Goal: Information Seeking & Learning: Understand process/instructions

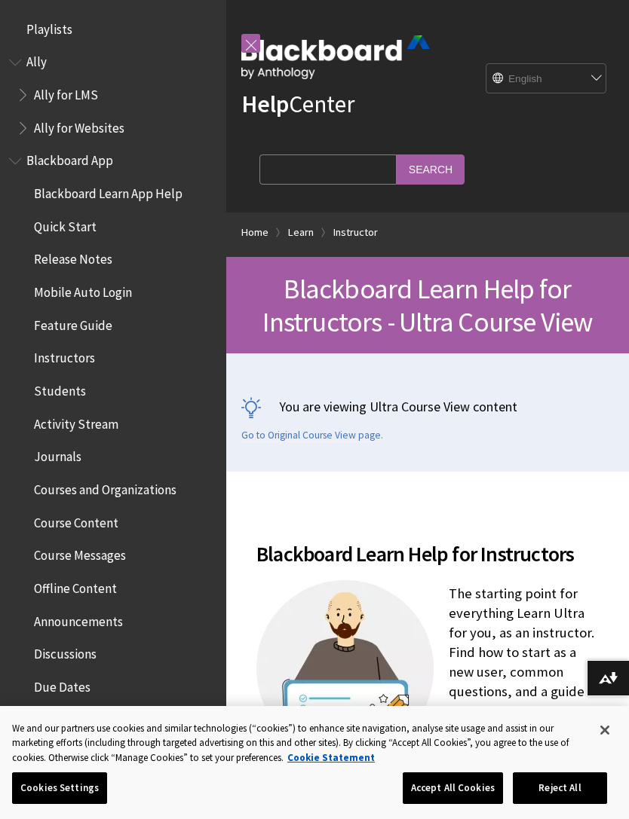
click at [525, 206] on div "Help Center English عربية Català Cymraeg Deutsch Español Suomi Français עברית I…" at bounding box center [427, 106] width 402 height 213
click at [564, 158] on div "Help Center English عربية Català Cymraeg Deutsch Español Suomi Français עברית I…" at bounding box center [427, 106] width 402 height 213
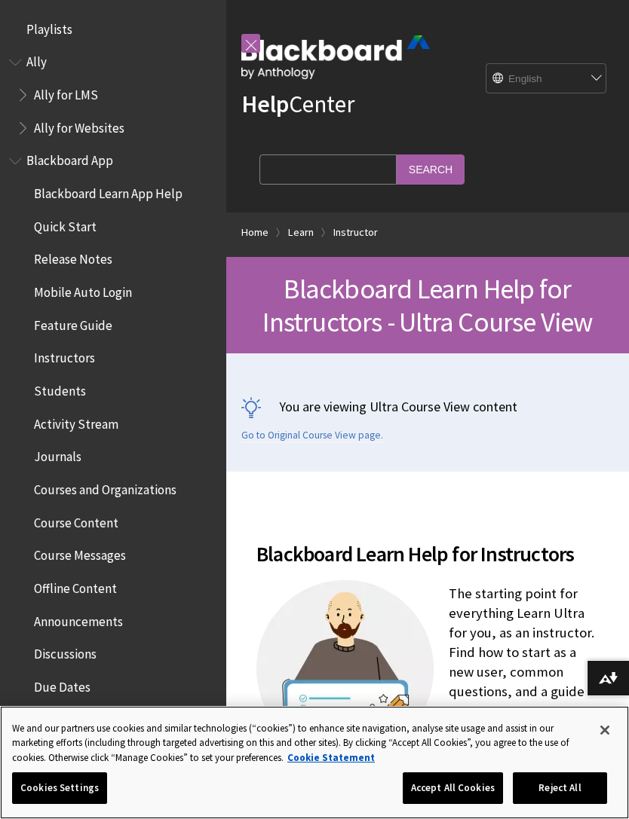
click at [451, 776] on button "Accept All Cookies" at bounding box center [452, 789] width 100 height 32
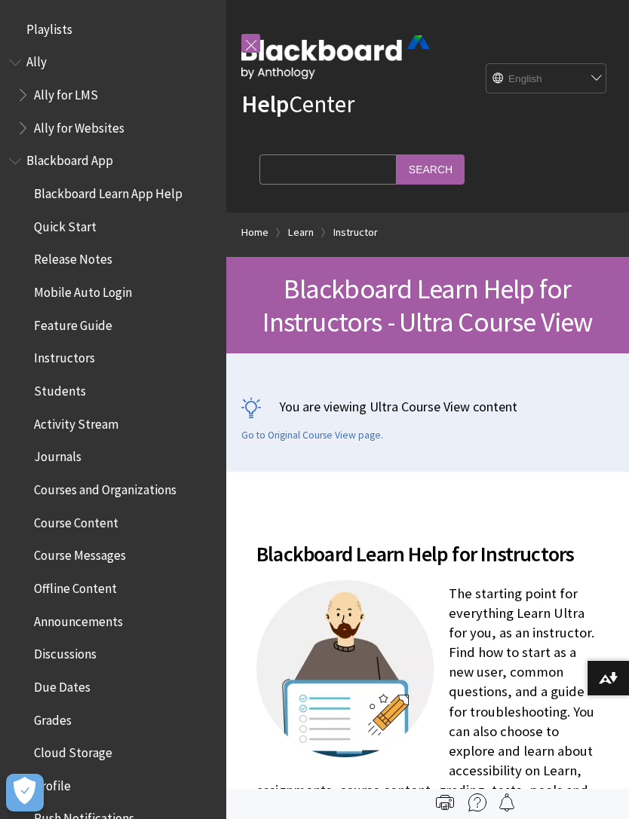
click at [267, 231] on link "Home" at bounding box center [254, 232] width 27 height 19
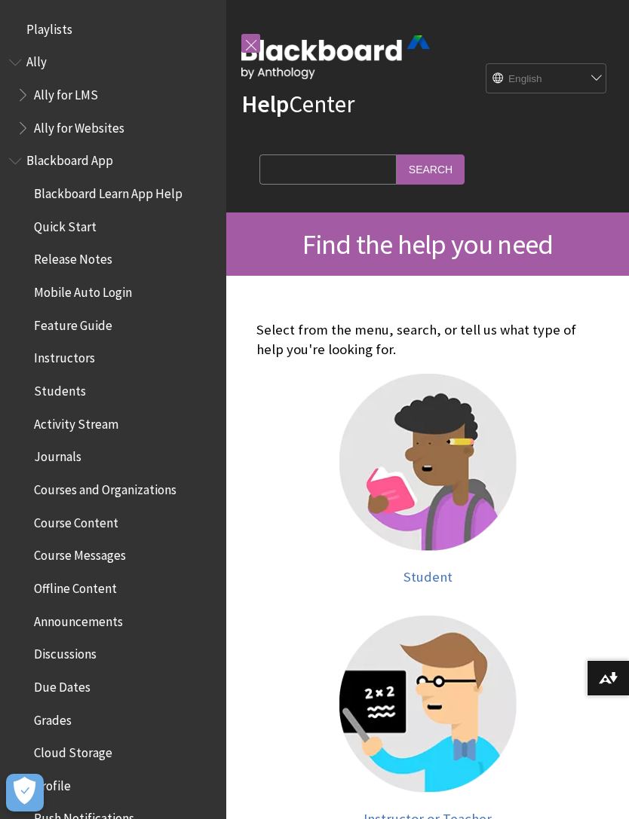
click at [320, 177] on input "Search Query" at bounding box center [327, 169] width 137 height 29
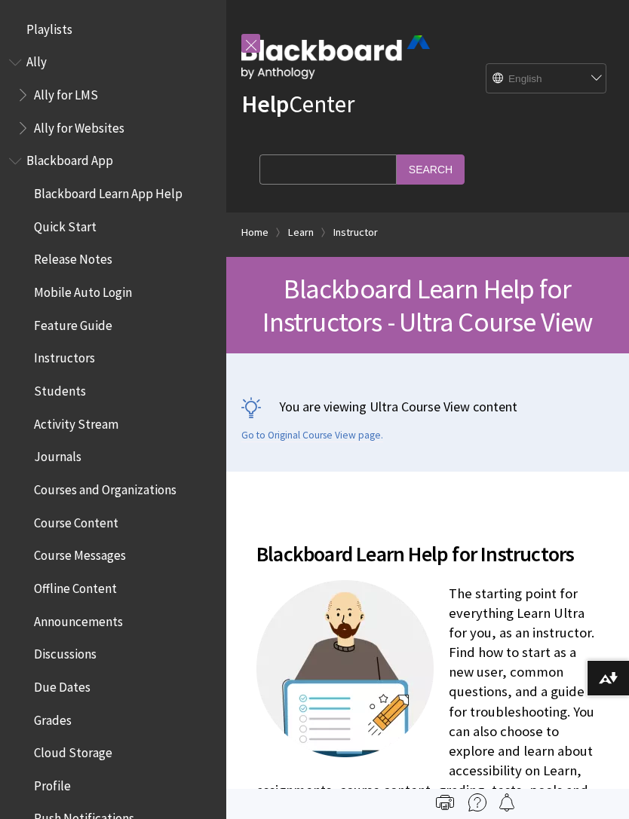
scroll to position [1797, 0]
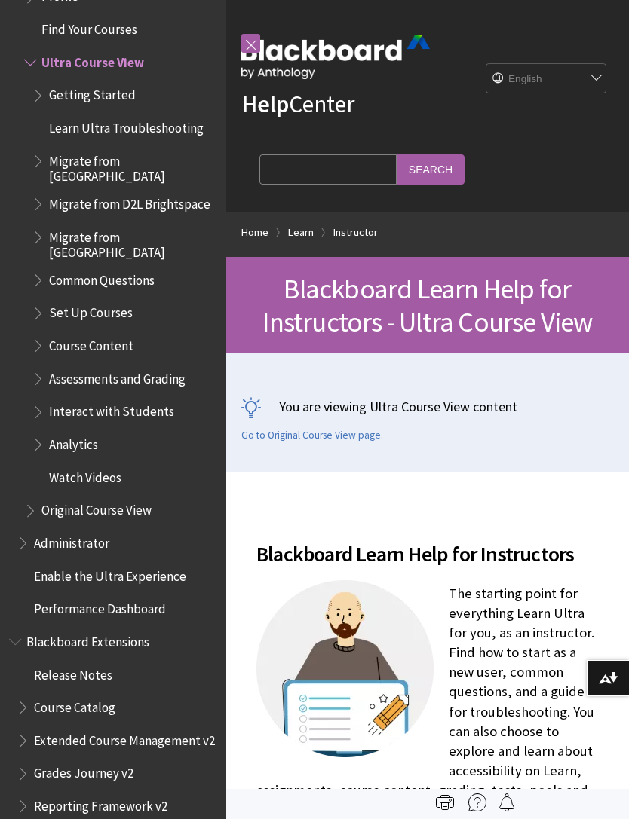
click at [96, 83] on span "Getting Started" at bounding box center [92, 93] width 87 height 20
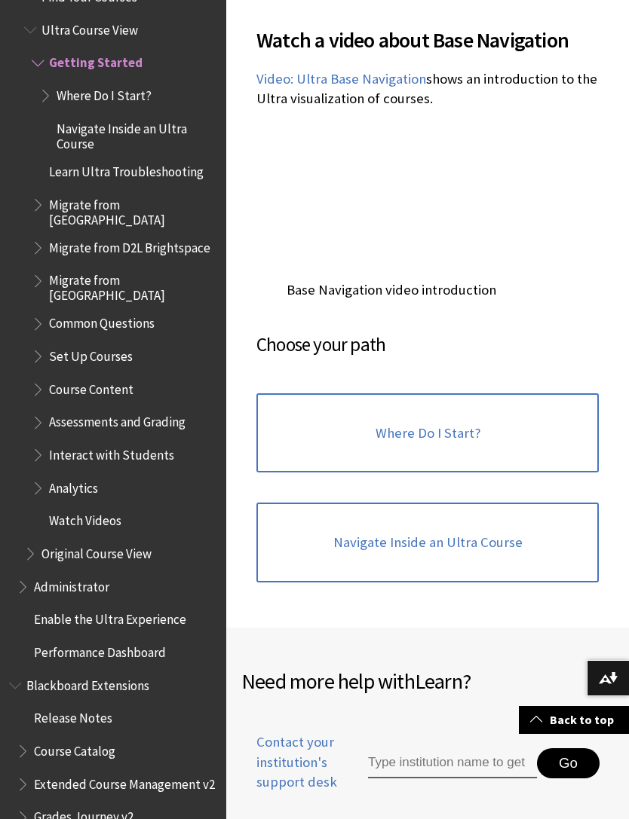
scroll to position [1166, 0]
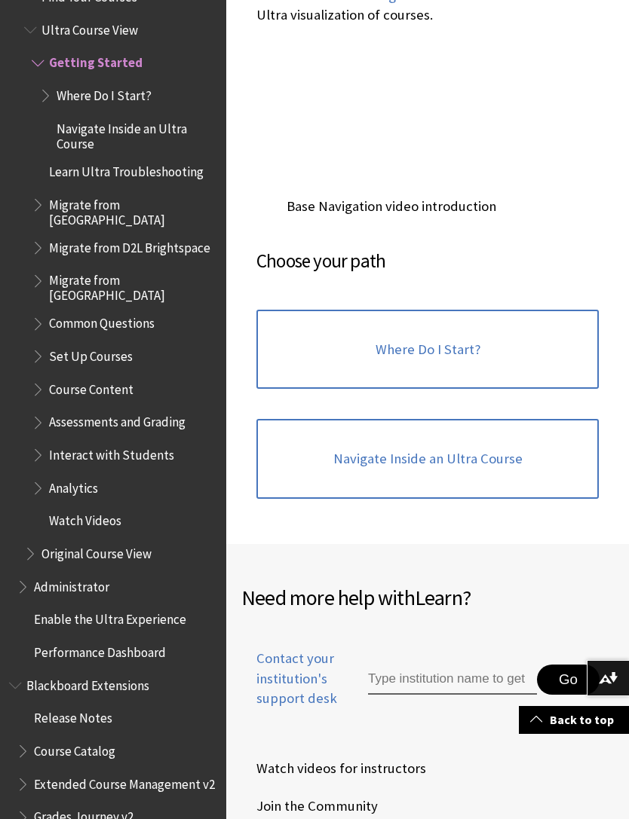
click at [541, 339] on link "Where Do I Start?" at bounding box center [427, 350] width 342 height 80
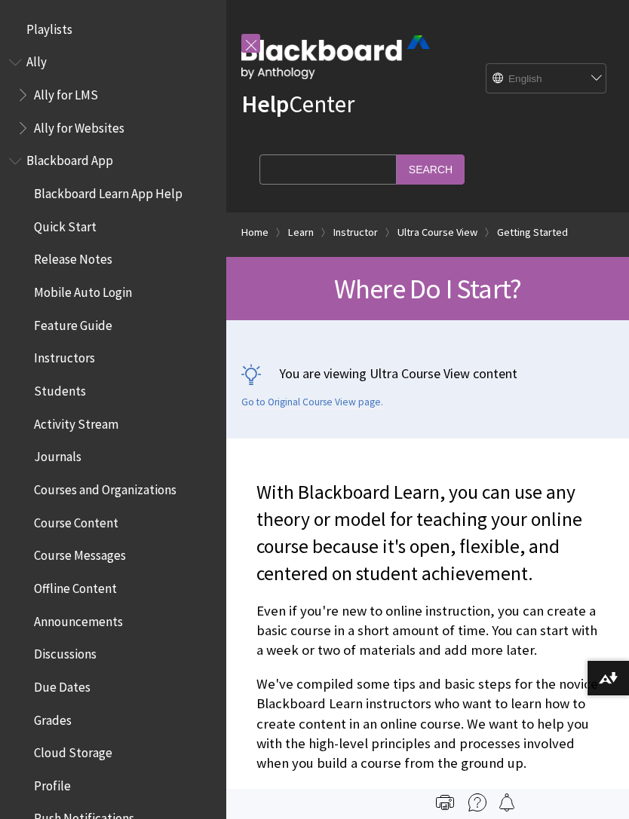
scroll to position [1862, 0]
